Goal: Navigation & Orientation: Find specific page/section

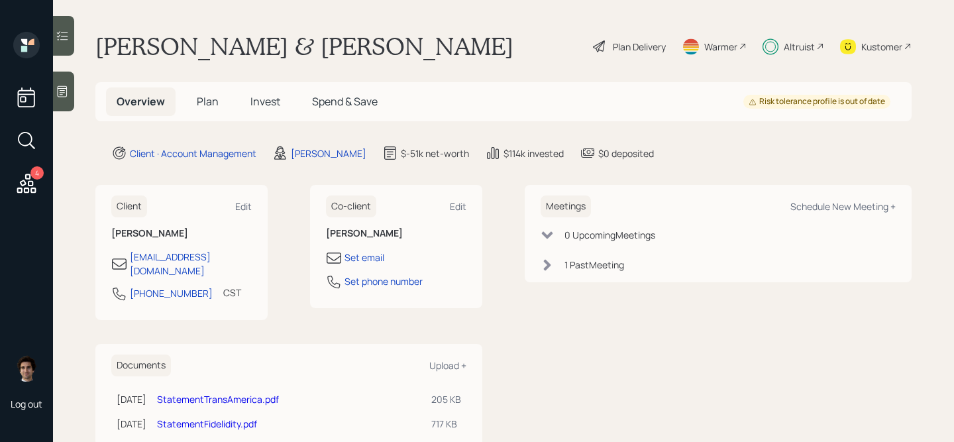
click at [806, 55] on div "Altruist" at bounding box center [793, 46] width 62 height 29
